Goal: Navigation & Orientation: Find specific page/section

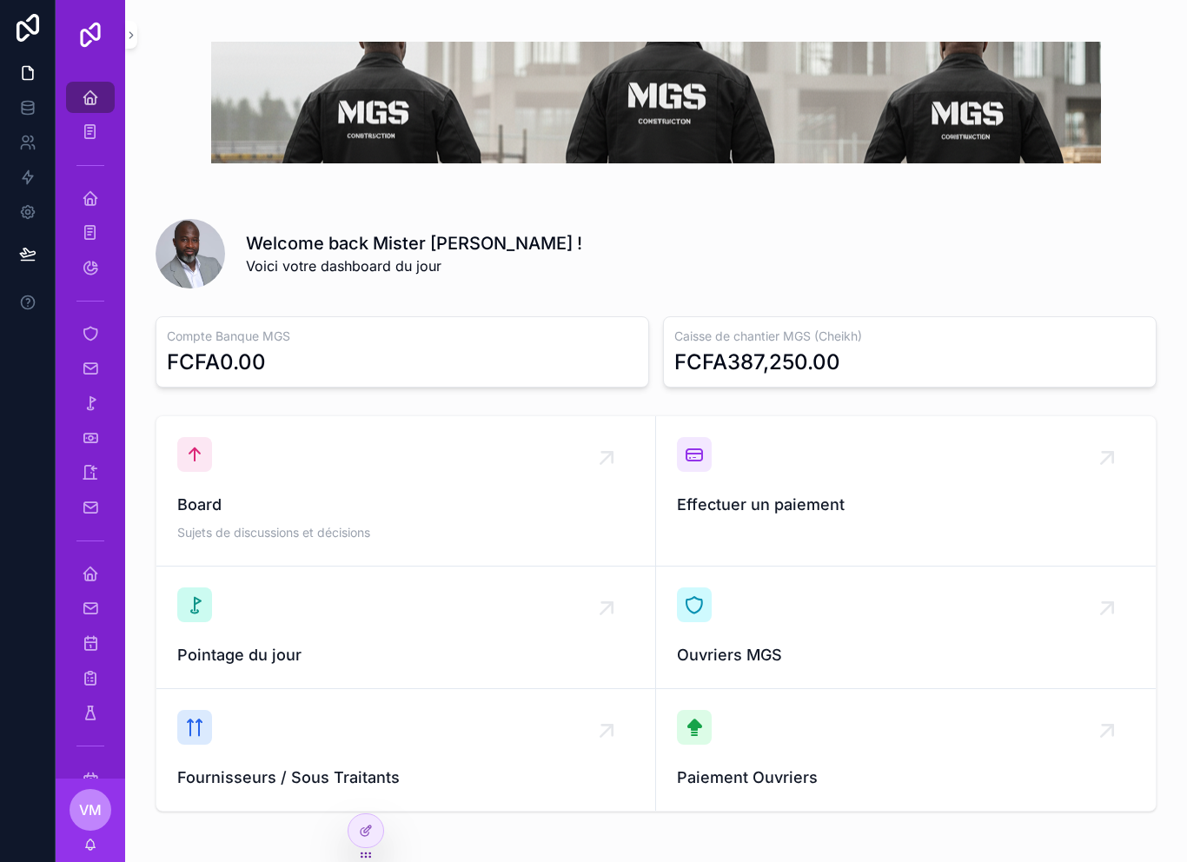
click at [156, 260] on span "scrollable content" at bounding box center [191, 254] width 70 height 70
click at [95, 202] on icon "scrollable content" at bounding box center [90, 197] width 17 height 17
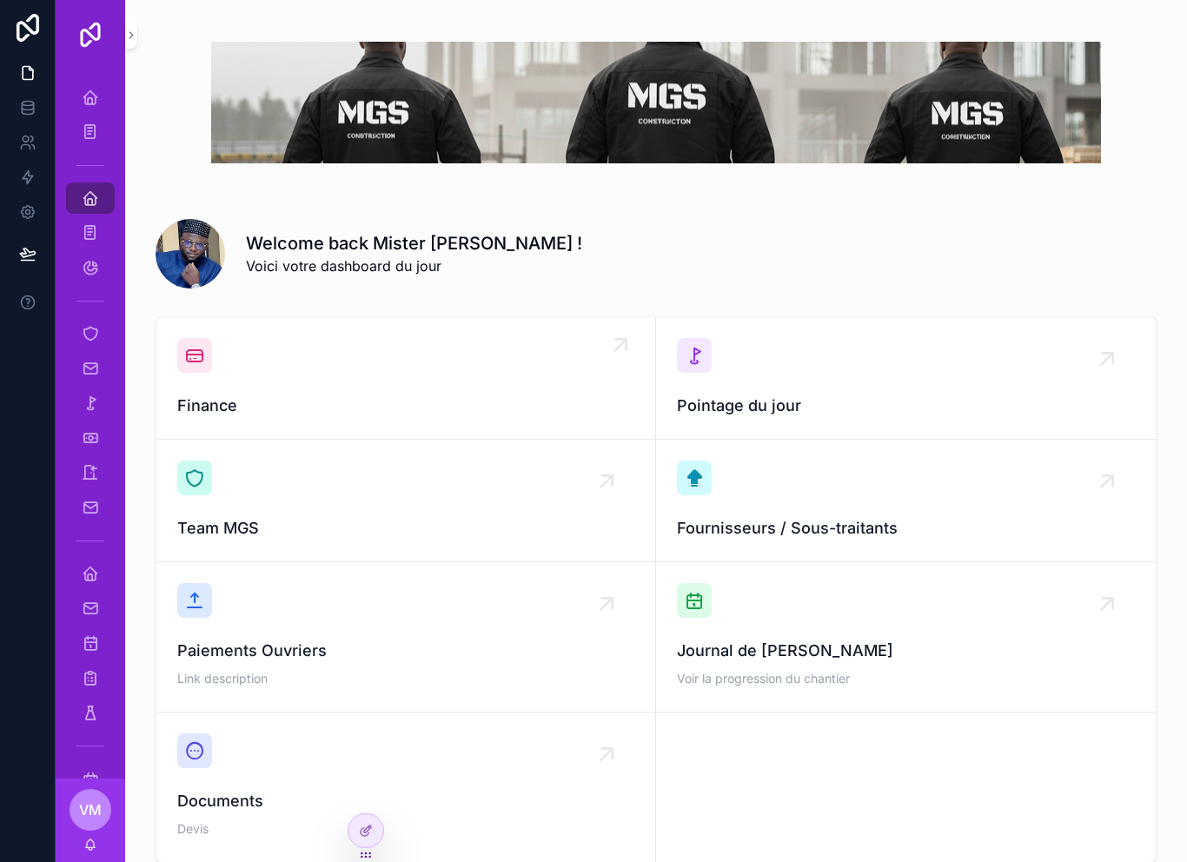
click at [520, 361] on div "Finance" at bounding box center [405, 378] width 457 height 80
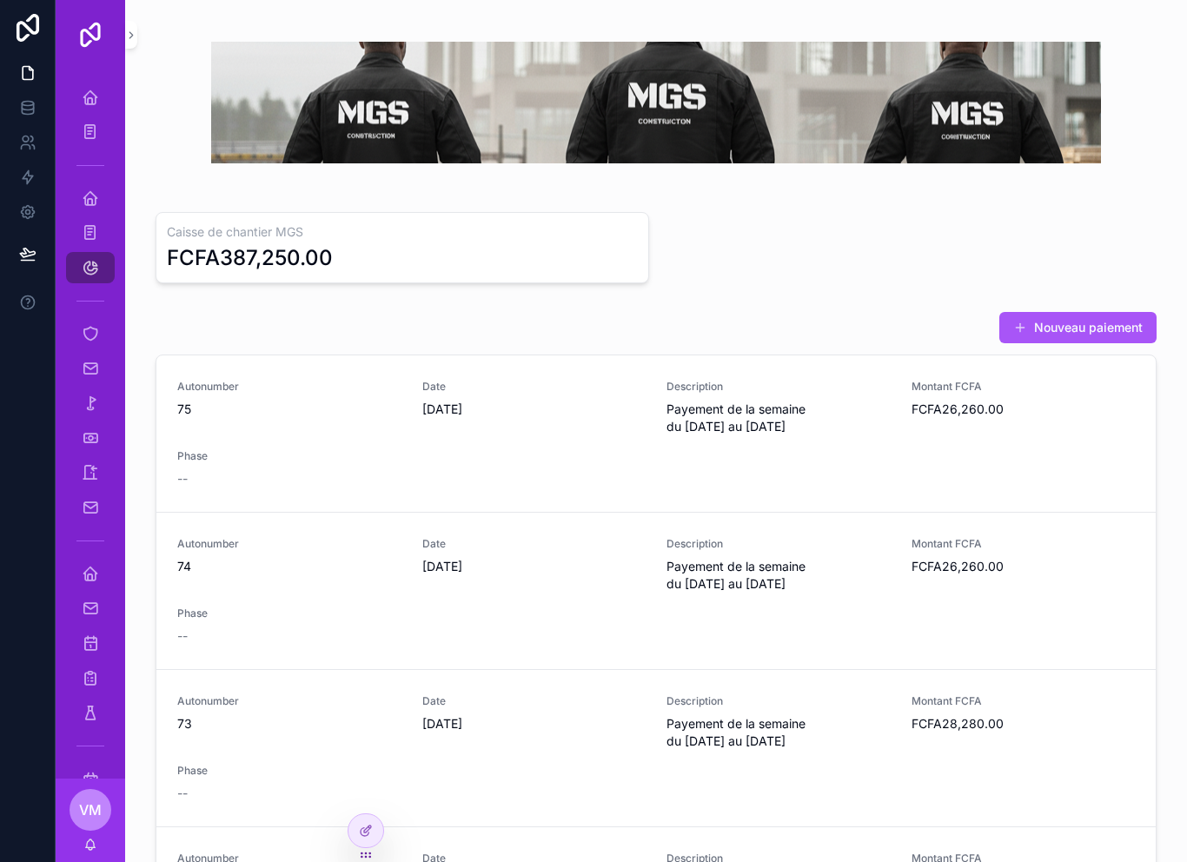
click at [96, 259] on icon "scrollable content" at bounding box center [90, 267] width 17 height 17
click at [95, 275] on icon "scrollable content" at bounding box center [90, 267] width 17 height 17
click at [92, 266] on icon "scrollable content" at bounding box center [90, 267] width 17 height 17
click at [99, 274] on div "Solde" at bounding box center [90, 268] width 28 height 28
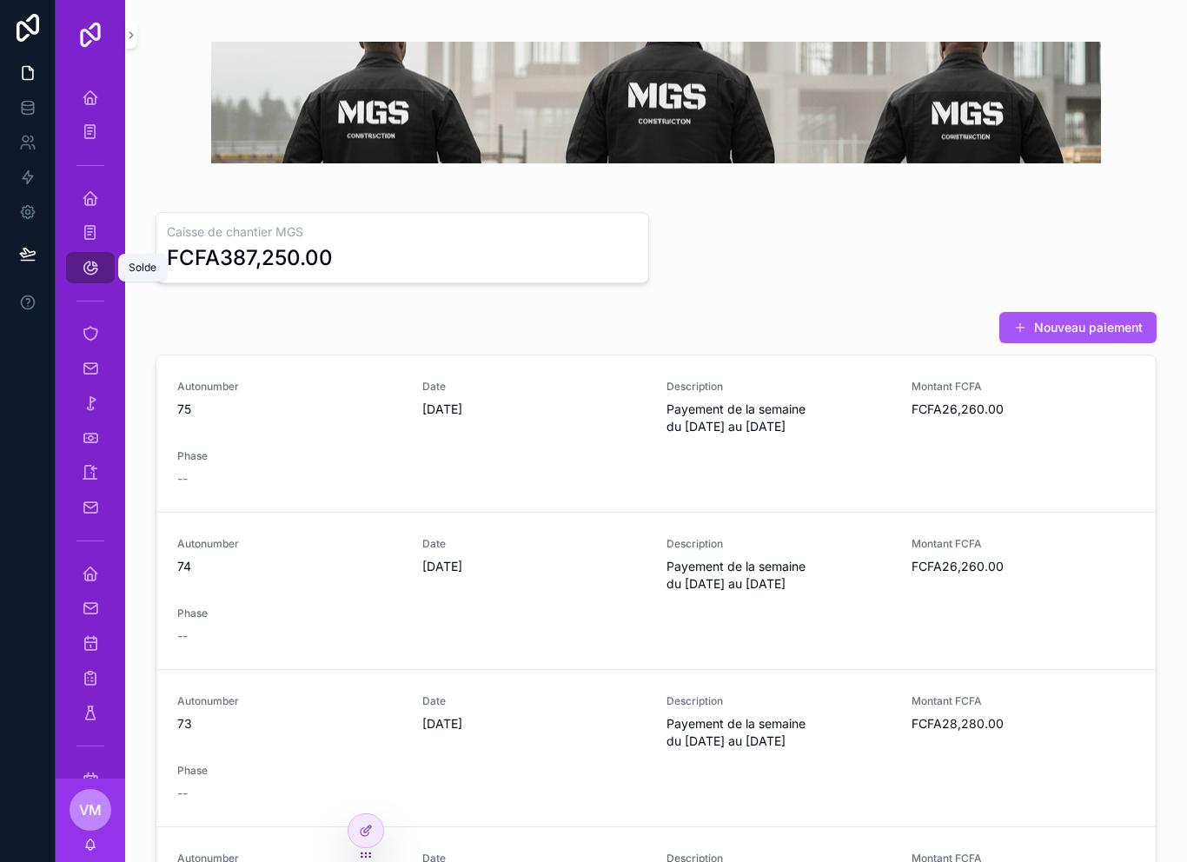
click at [112, 261] on link "Solde" at bounding box center [90, 267] width 49 height 31
click at [100, 217] on link "Paiements (Cheikh)" at bounding box center [90, 232] width 49 height 31
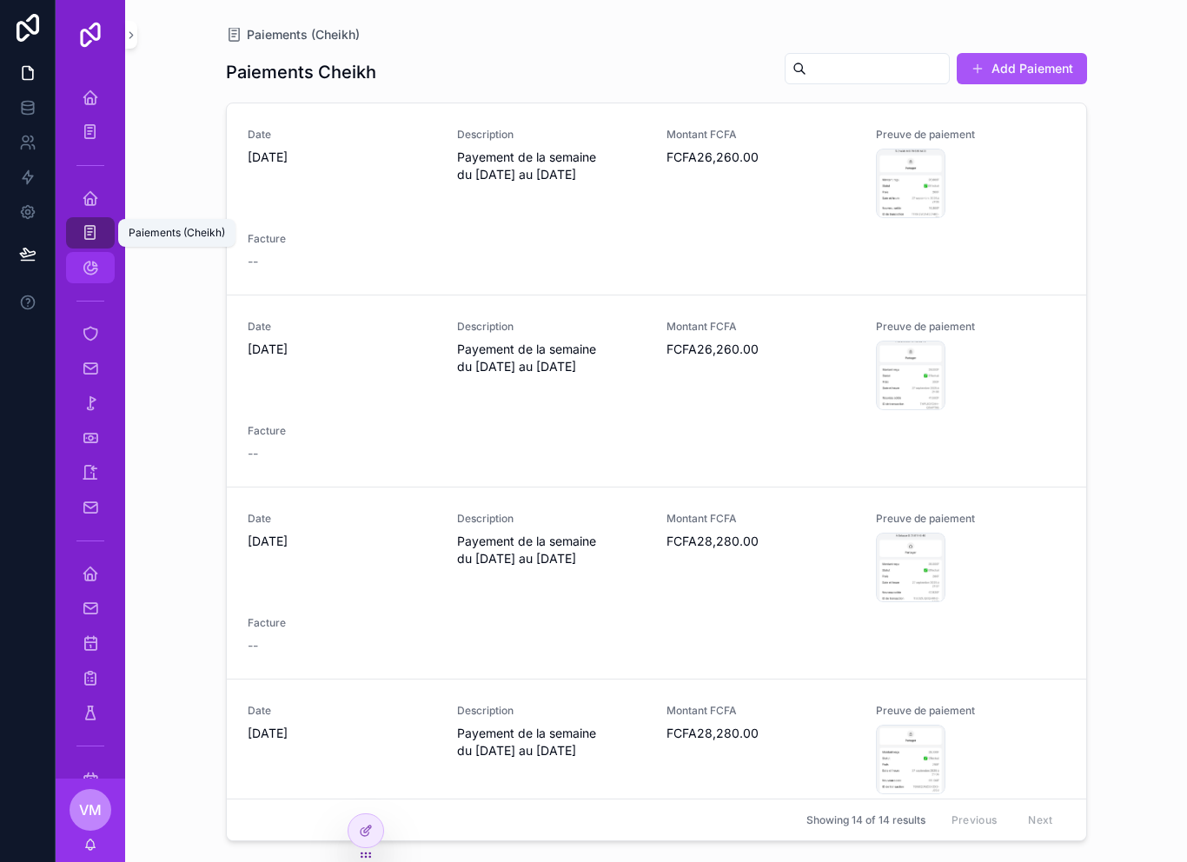
click at [96, 260] on icon "scrollable content" at bounding box center [90, 267] width 17 height 17
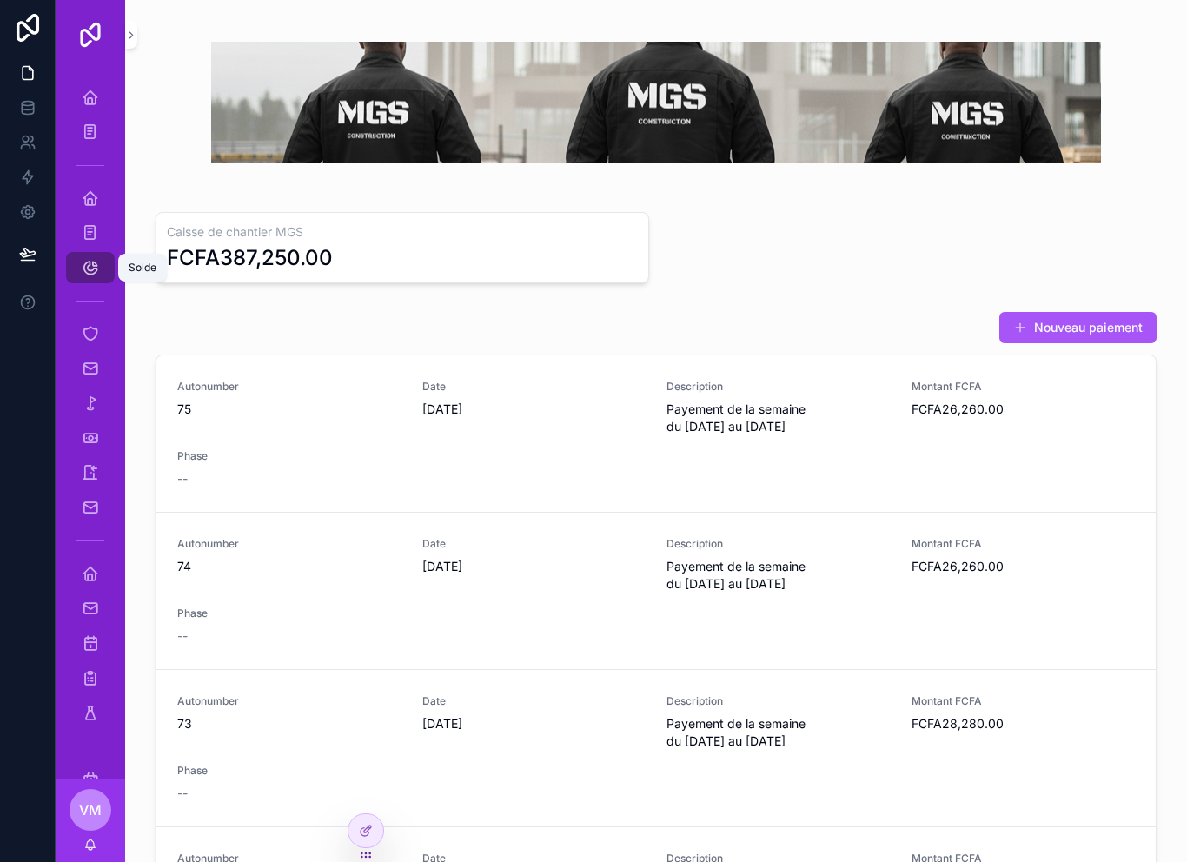
click at [98, 270] on icon "scrollable content" at bounding box center [90, 267] width 17 height 17
click at [94, 260] on icon "scrollable content" at bounding box center [90, 267] width 17 height 17
click at [83, 275] on icon "scrollable content" at bounding box center [90, 267] width 17 height 17
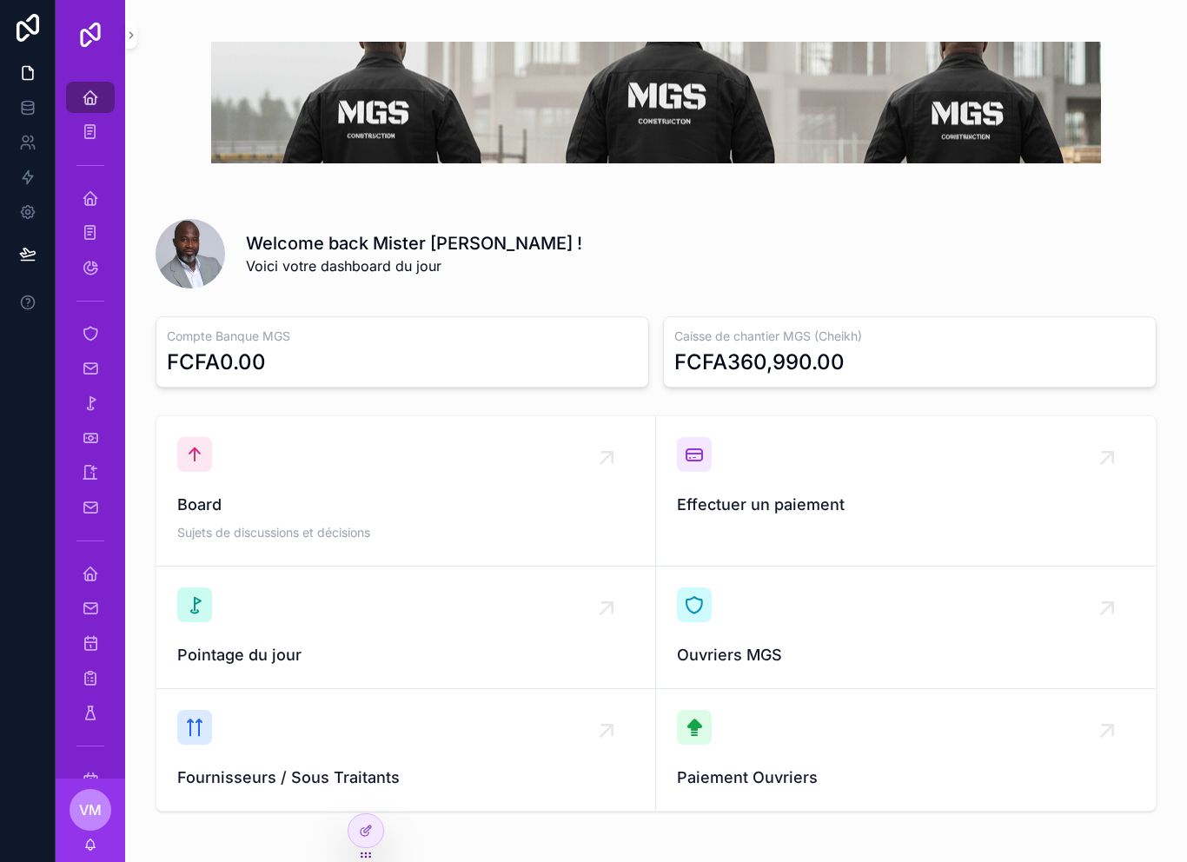
click at [89, 102] on icon "scrollable content" at bounding box center [90, 97] width 17 height 17
click at [89, 393] on div "Pointage" at bounding box center [90, 403] width 28 height 28
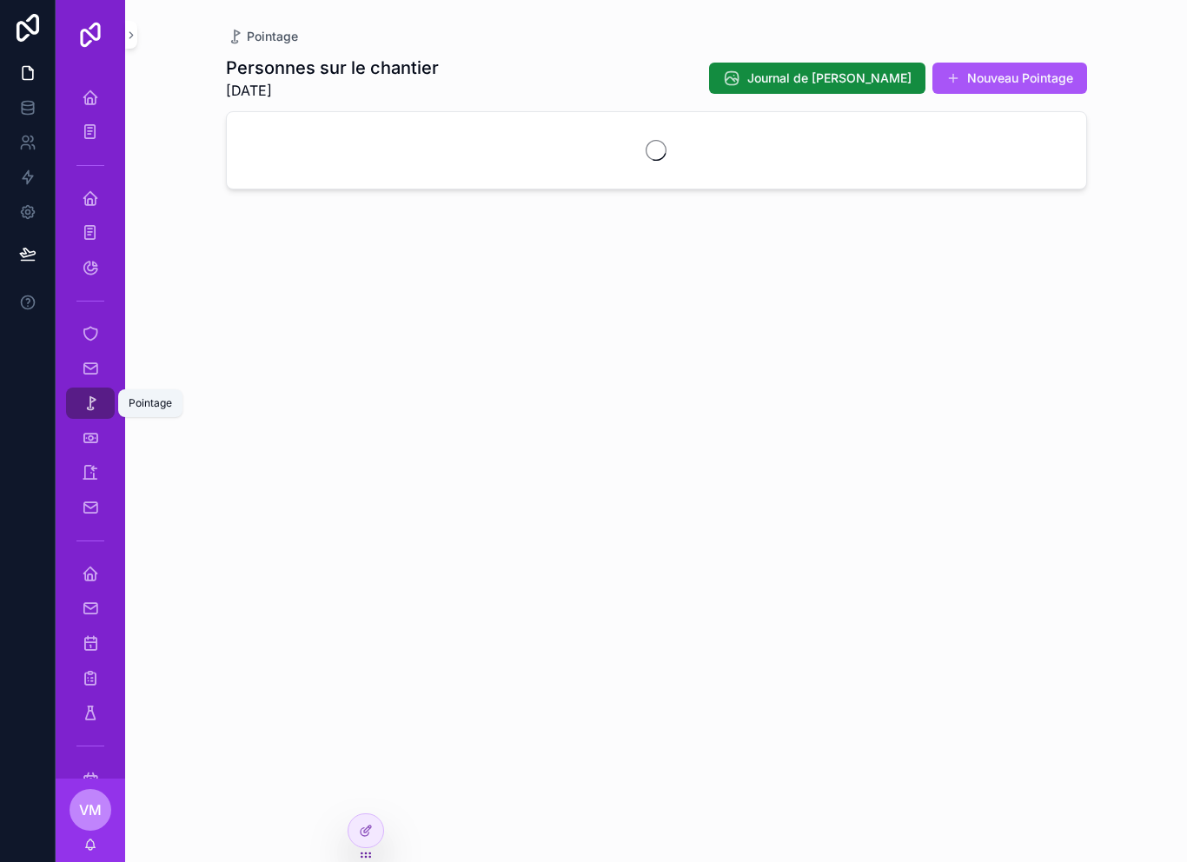
click at [84, 408] on icon "scrollable content" at bounding box center [90, 402] width 17 height 17
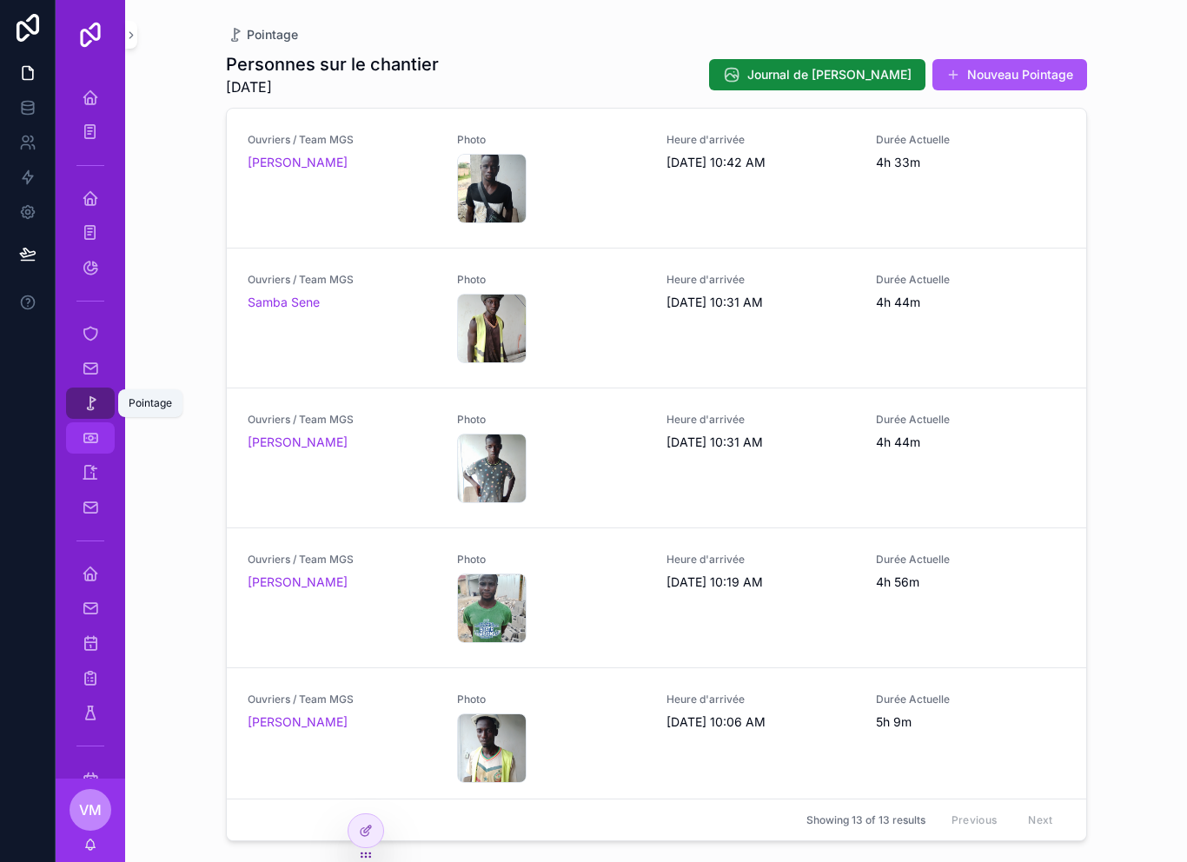
click at [90, 437] on icon "scrollable content" at bounding box center [90, 437] width 17 height 17
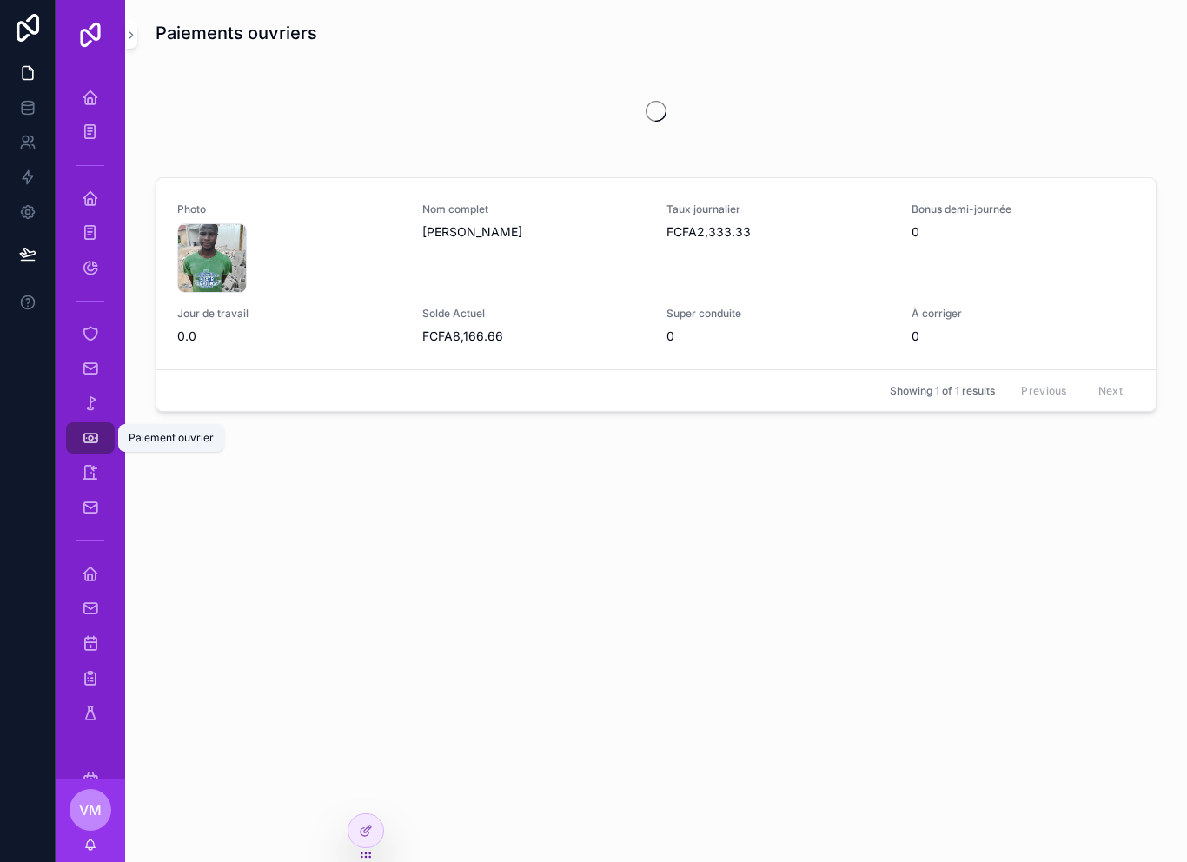
click at [99, 441] on div "Paiement ouvrier" at bounding box center [90, 438] width 28 height 28
click at [90, 442] on icon "scrollable content" at bounding box center [90, 437] width 17 height 17
click at [95, 406] on icon "scrollable content" at bounding box center [90, 402] width 17 height 17
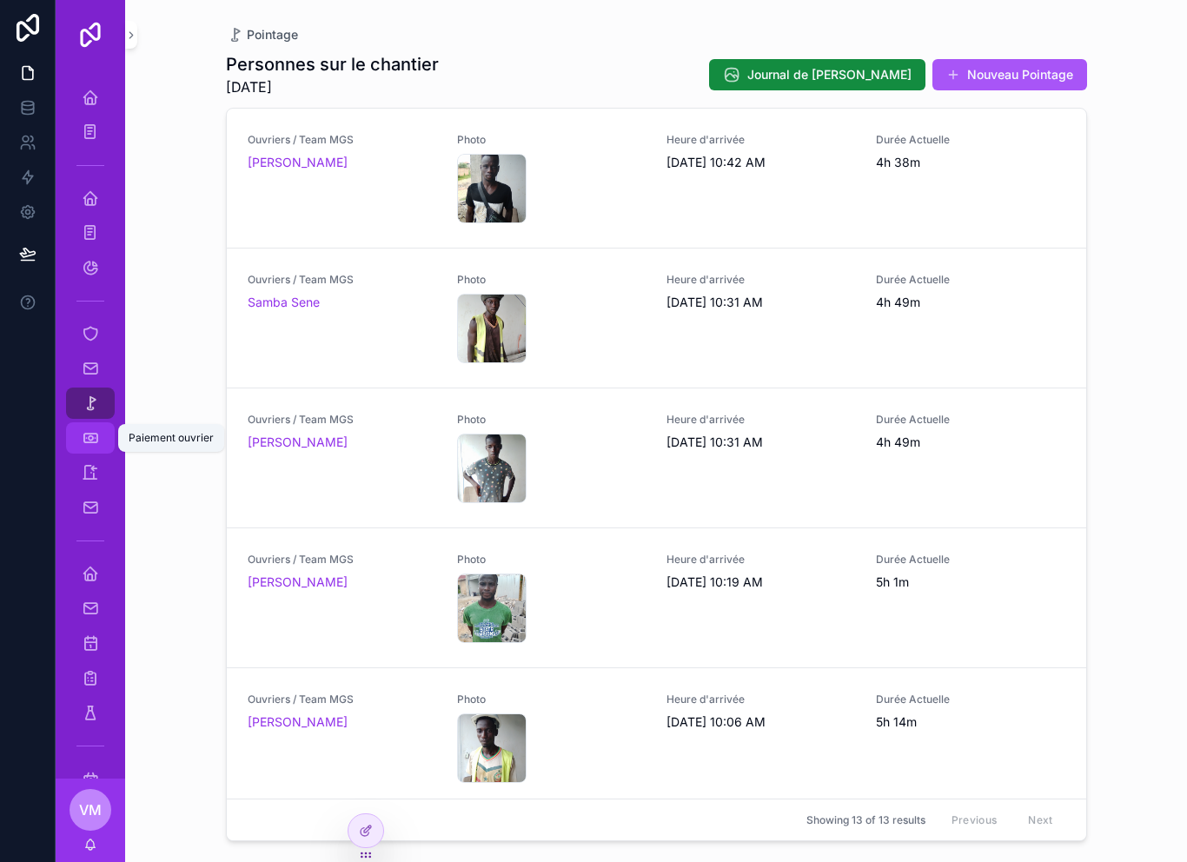
click at [93, 435] on icon "scrollable content" at bounding box center [90, 437] width 17 height 17
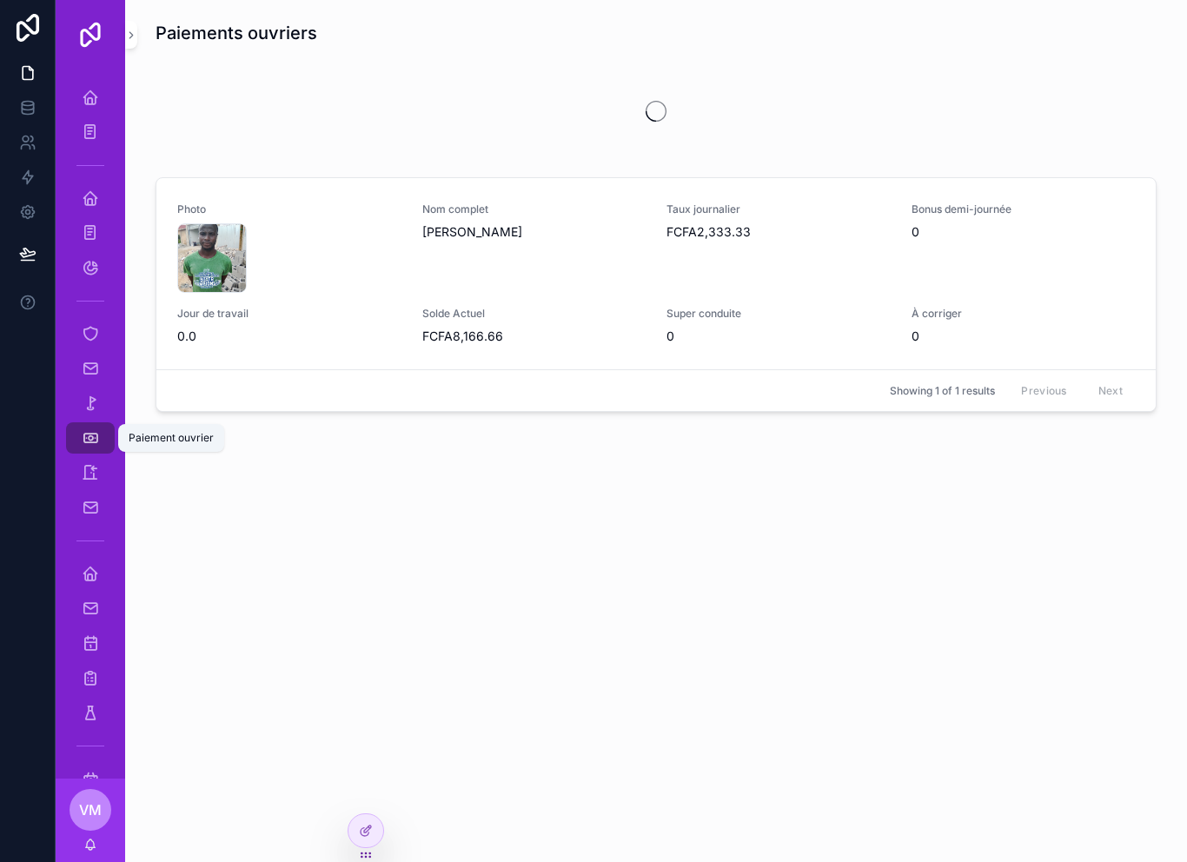
click at [122, 462] on div "Home [PERSON_NAME] (Youssou) Home Cheikh Paiements (Cheikh) Solde Ouvrier / Cha…" at bounding box center [91, 424] width 70 height 709
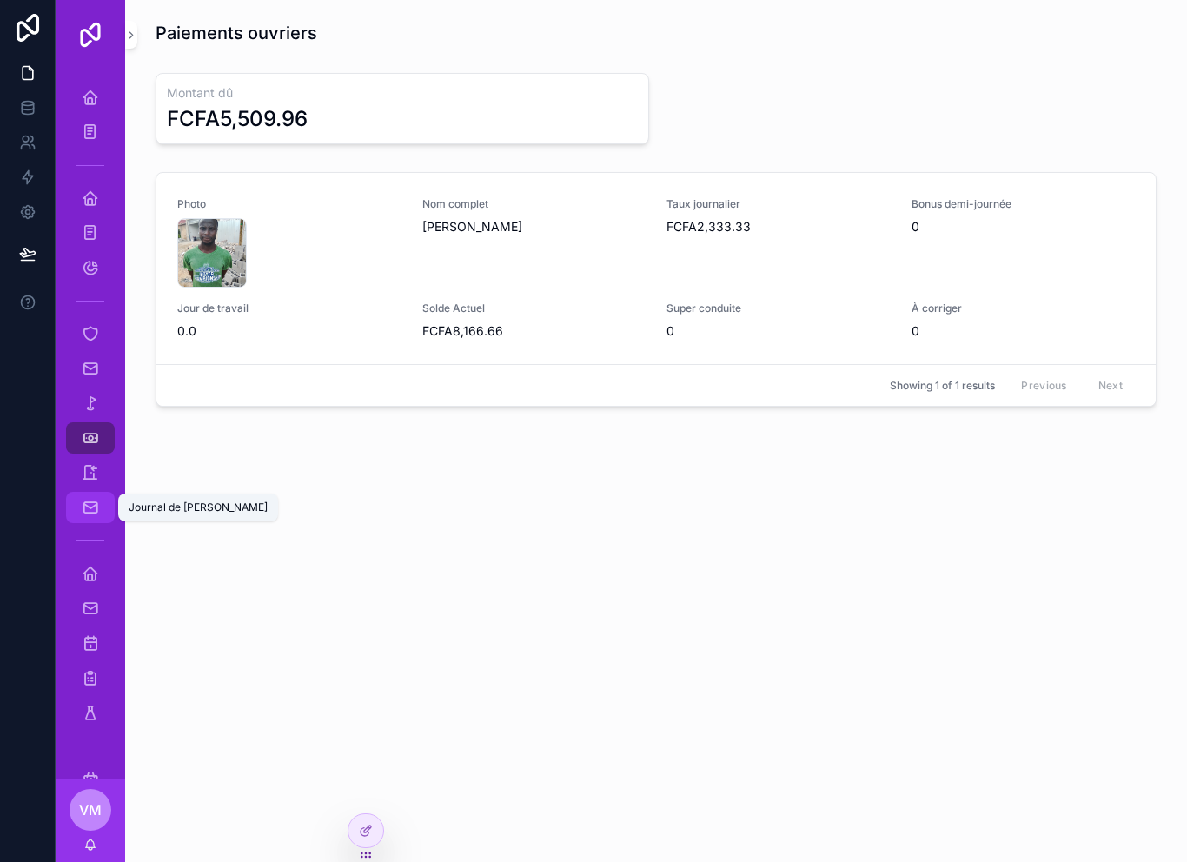
click at [87, 511] on icon "scrollable content" at bounding box center [90, 507] width 17 height 17
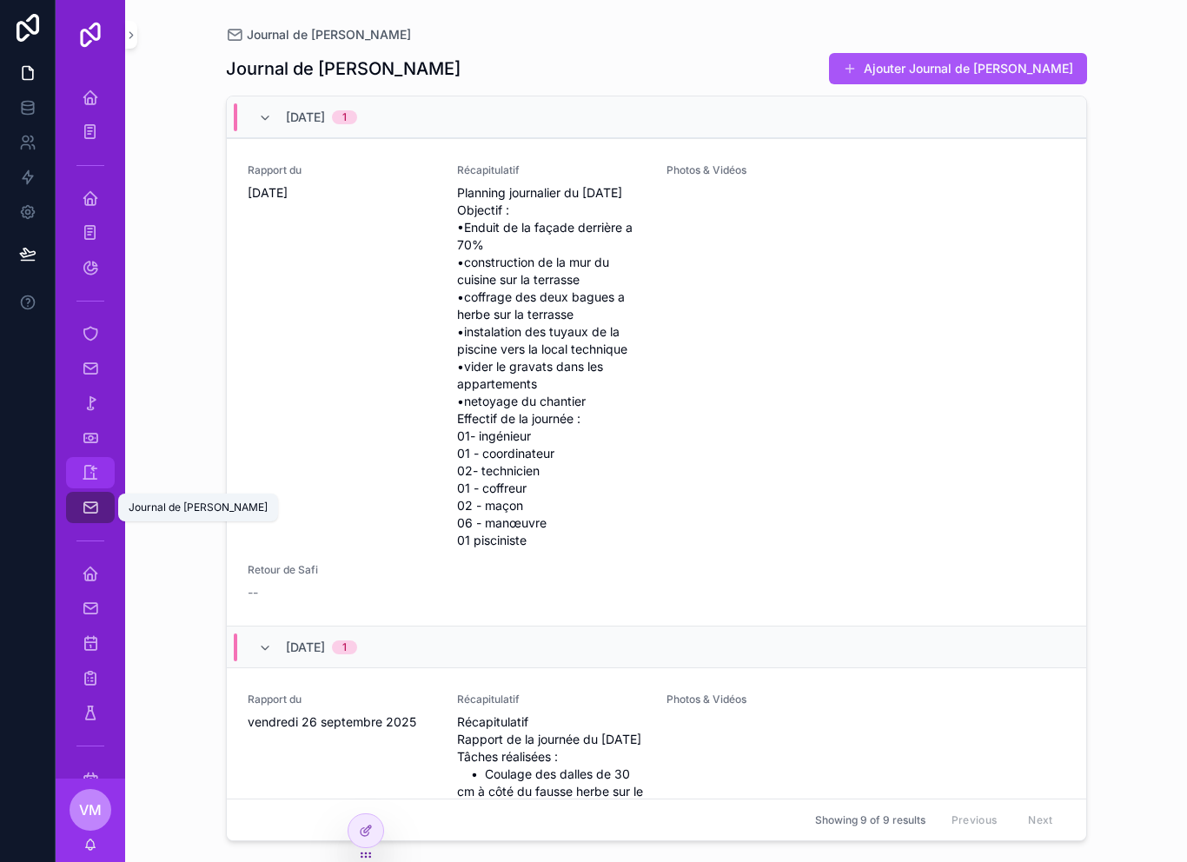
click at [103, 465] on div "Historique" at bounding box center [90, 473] width 28 height 28
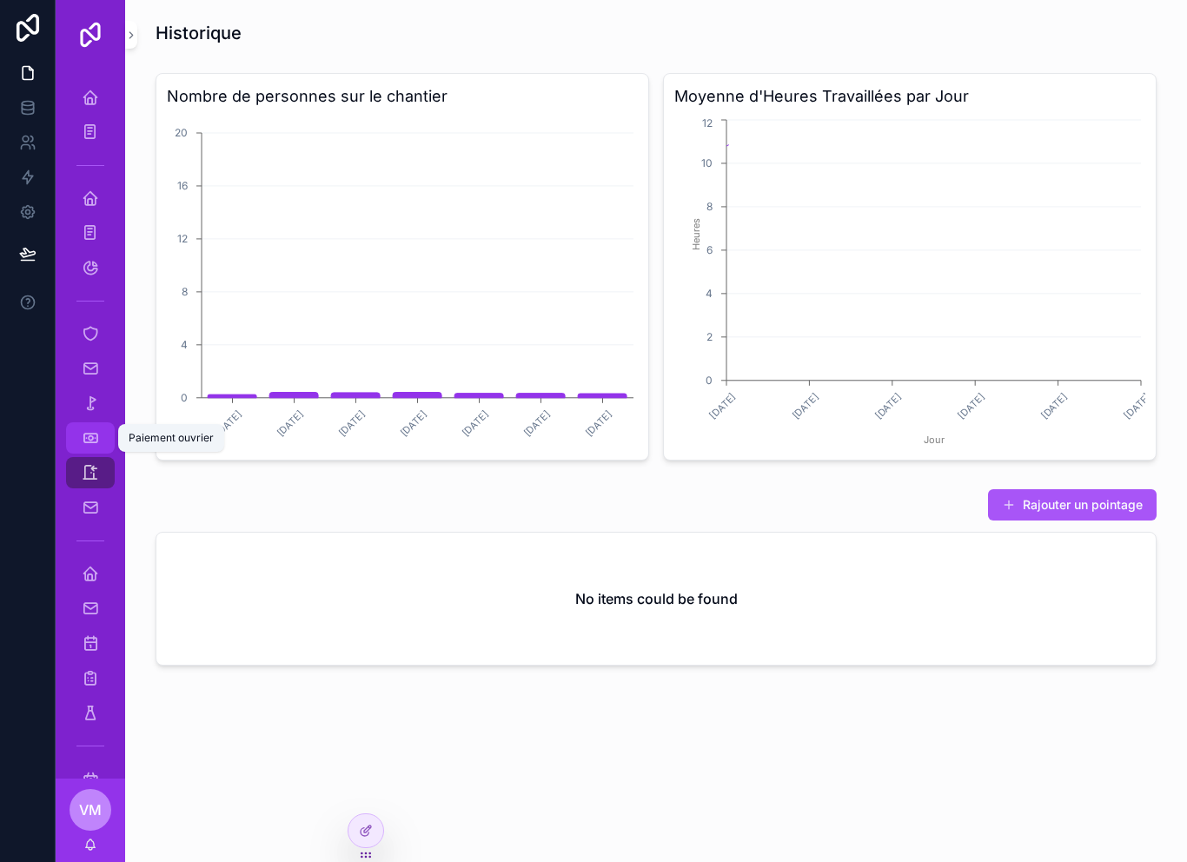
click at [89, 429] on icon "scrollable content" at bounding box center [90, 437] width 17 height 17
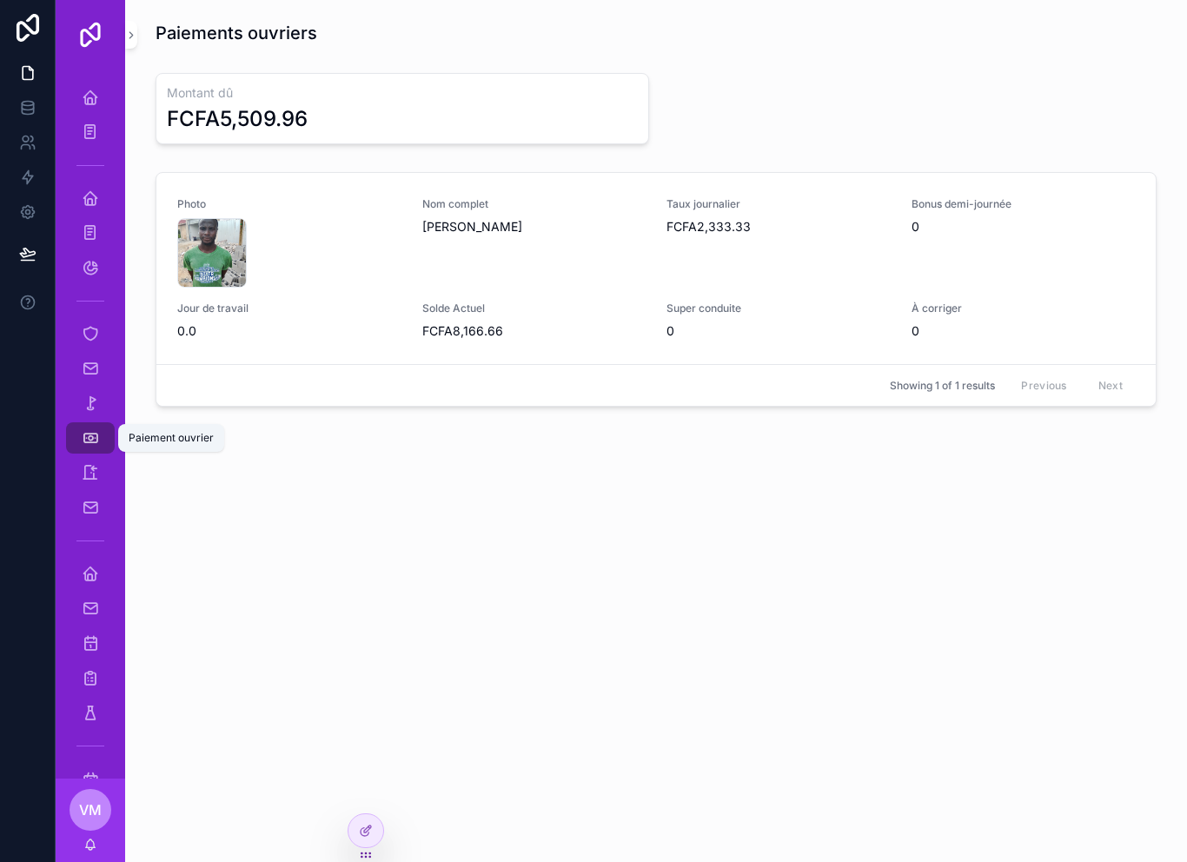
click at [88, 442] on icon "scrollable content" at bounding box center [90, 437] width 17 height 17
click at [91, 472] on icon "scrollable content" at bounding box center [90, 472] width 17 height 17
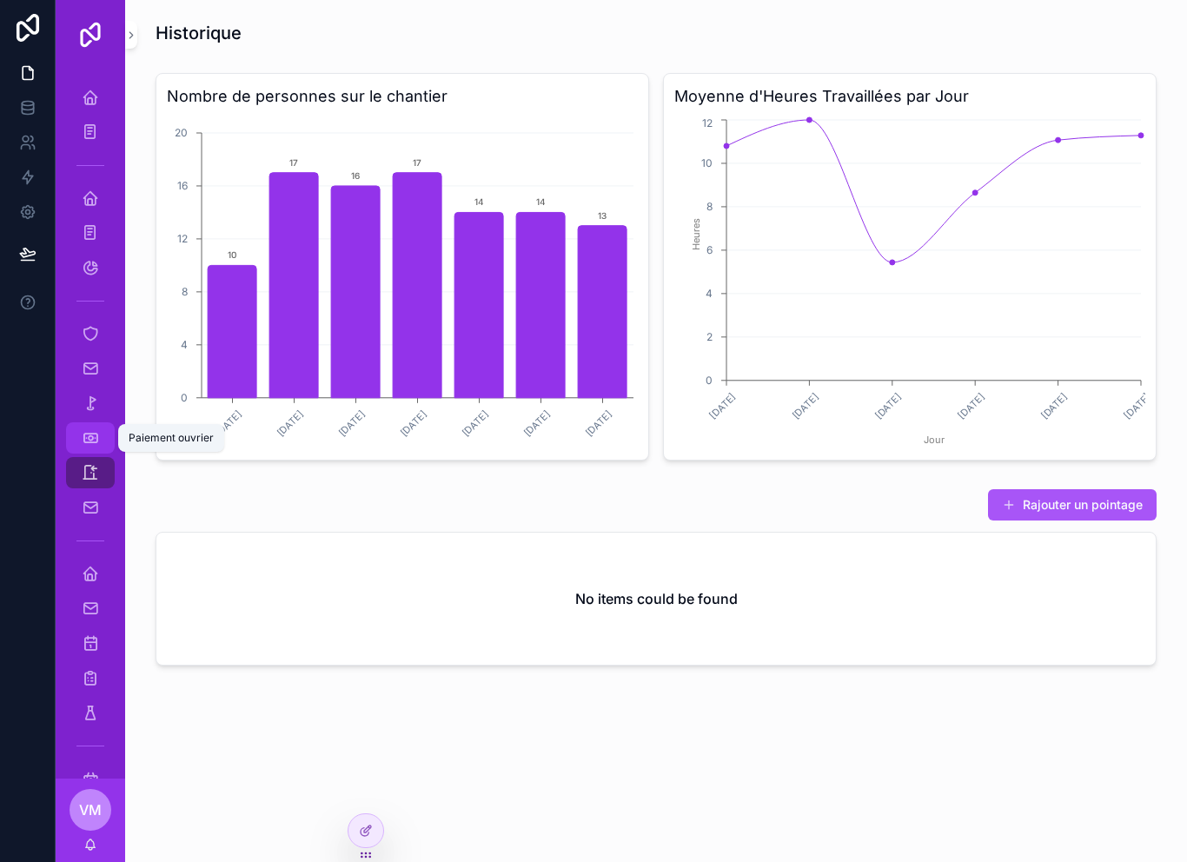
click at [96, 432] on icon "scrollable content" at bounding box center [90, 437] width 17 height 17
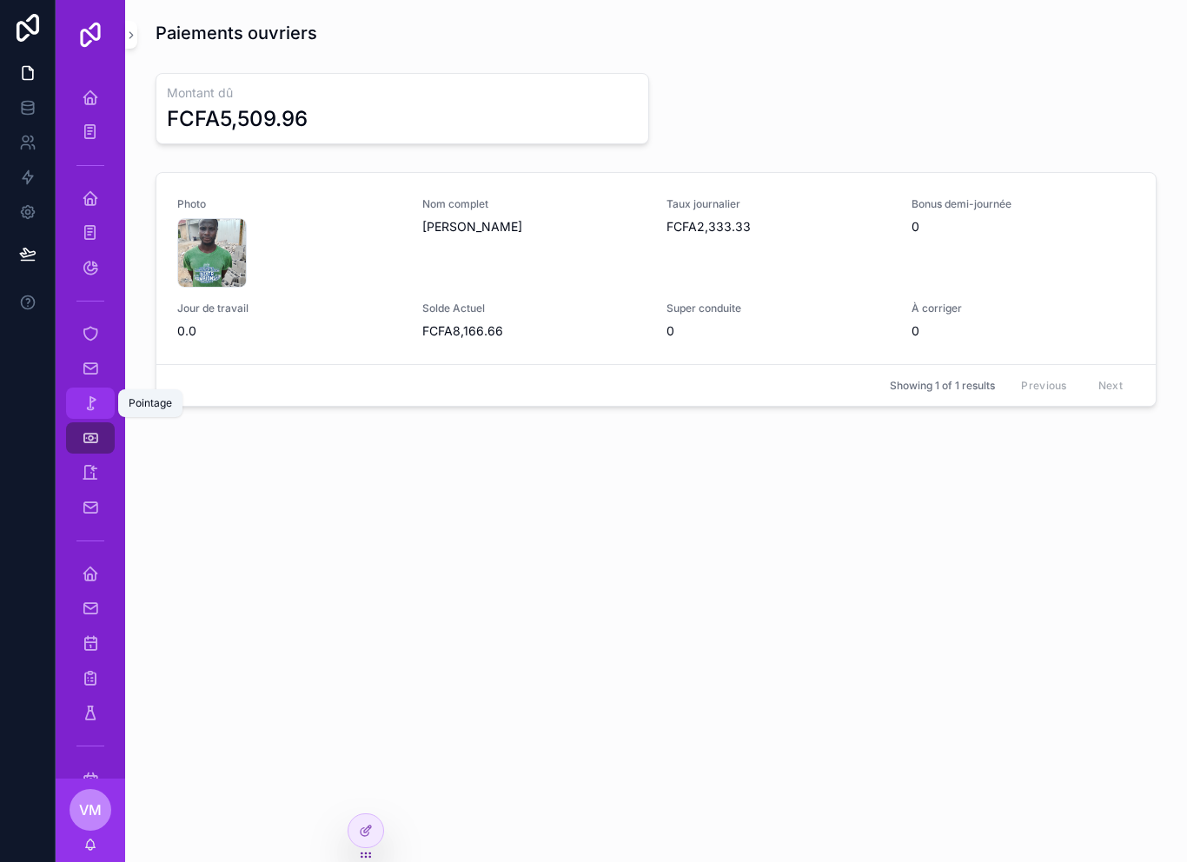
click at [89, 404] on icon "scrollable content" at bounding box center [90, 402] width 17 height 17
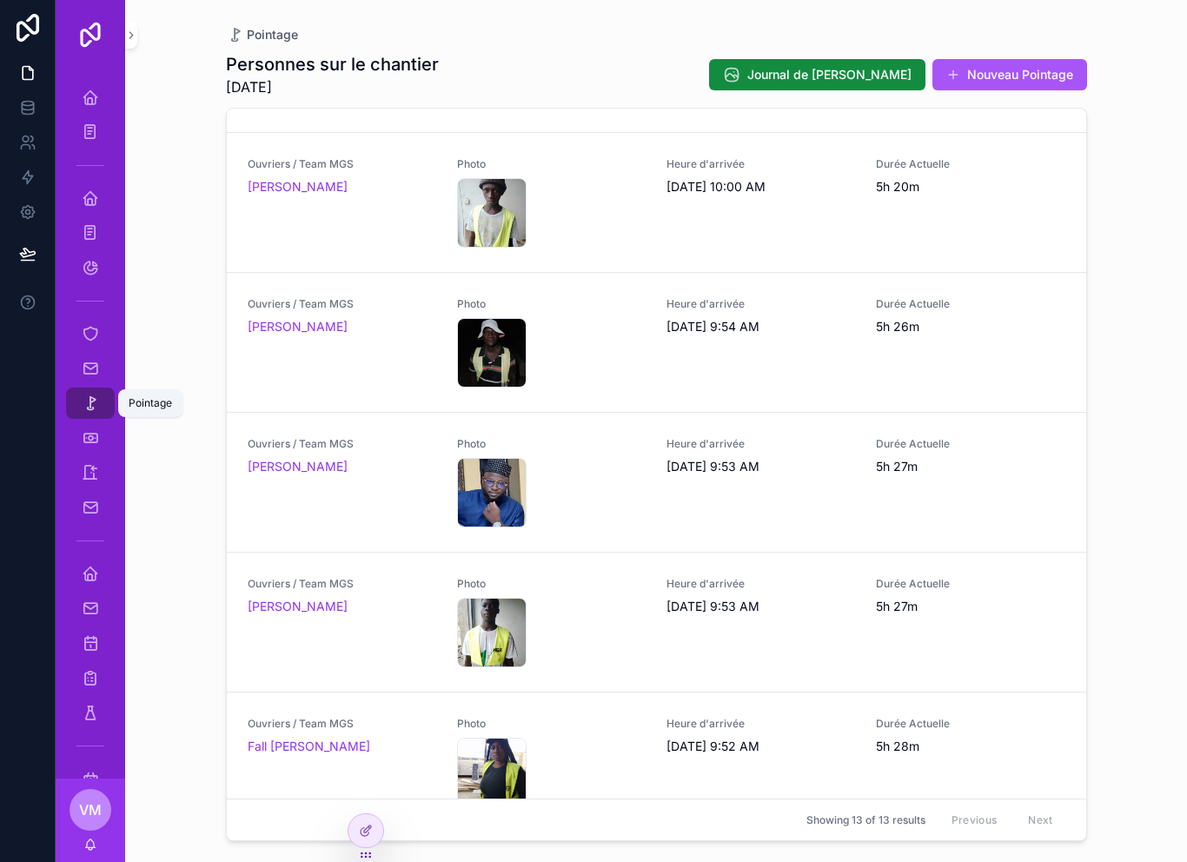
click at [1142, 301] on div "Pointage Personnes sur le chantier 9/29/2025 Journal de Chantier Nouveau Pointa…" at bounding box center [656, 431] width 1062 height 862
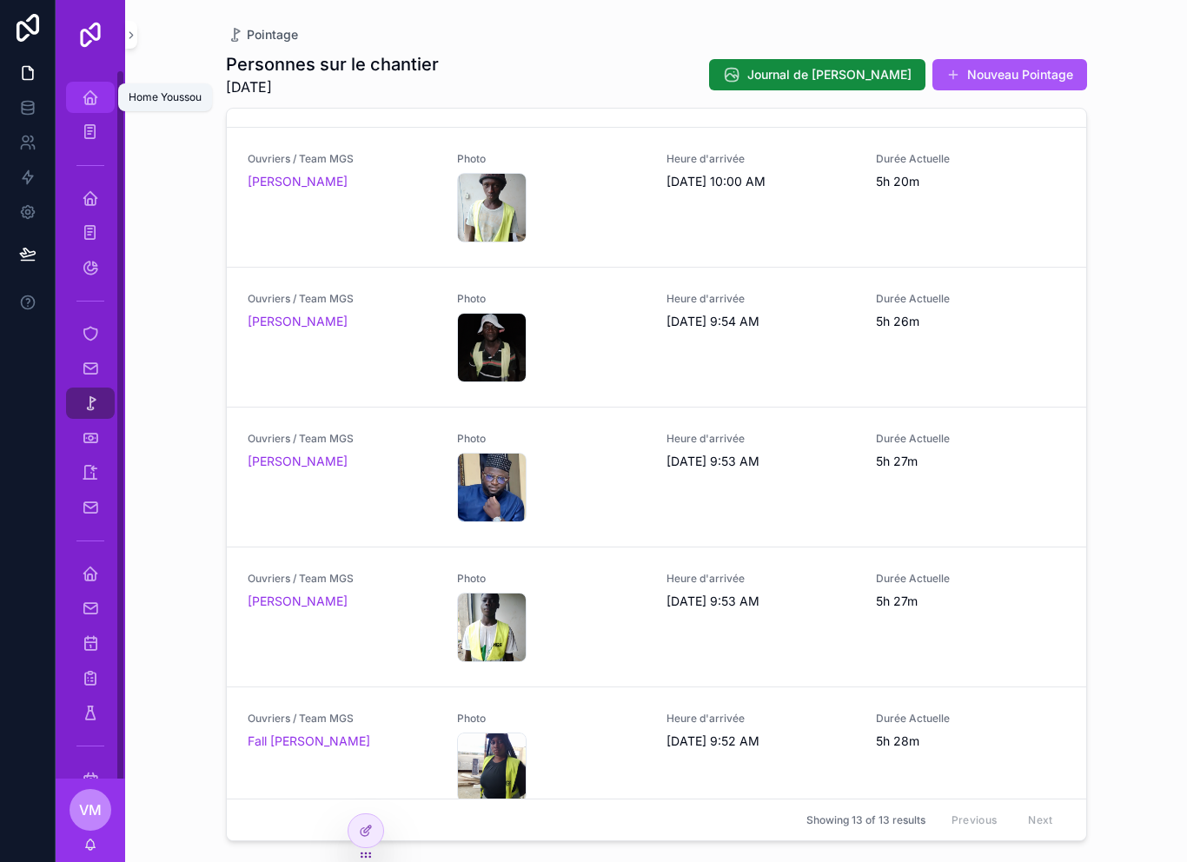
click at [94, 93] on icon "scrollable content" at bounding box center [90, 97] width 17 height 17
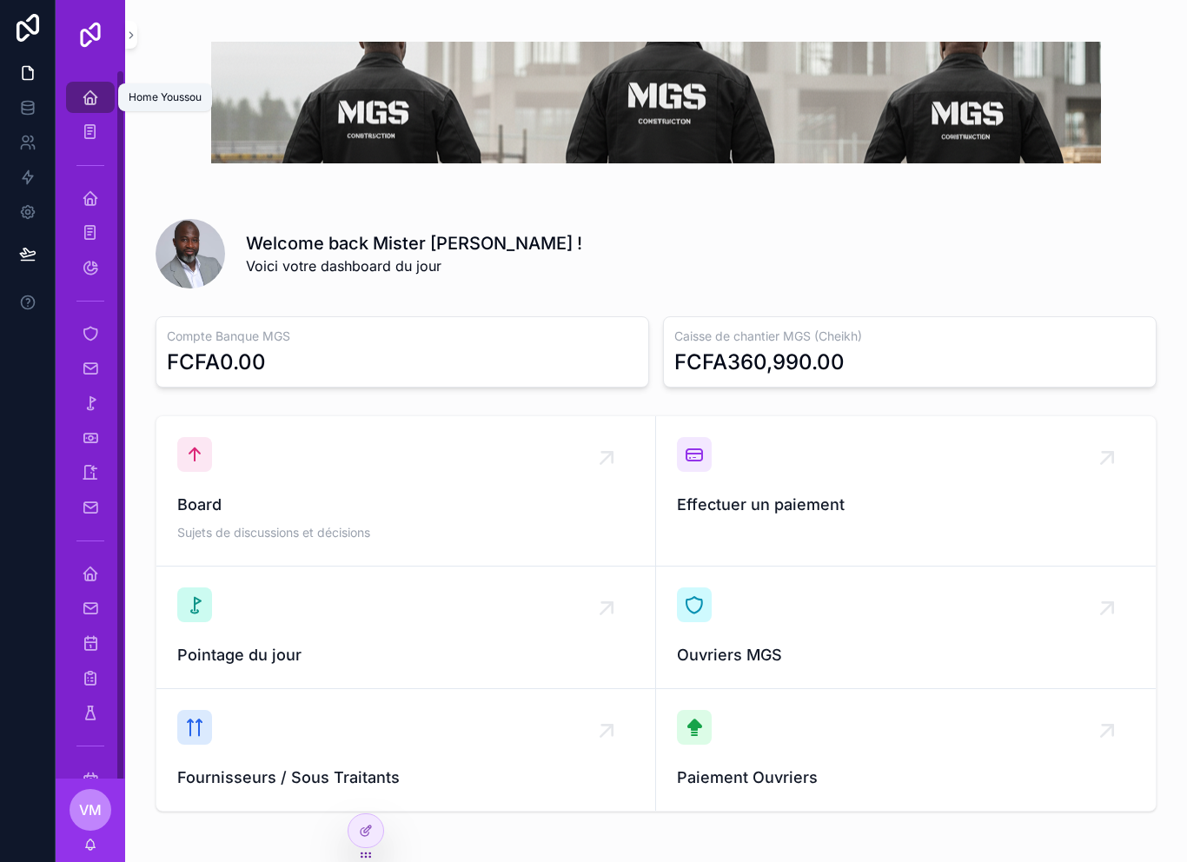
click at [88, 95] on icon "scrollable content" at bounding box center [90, 97] width 17 height 17
